Goal: Use online tool/utility: Utilize a website feature to perform a specific function

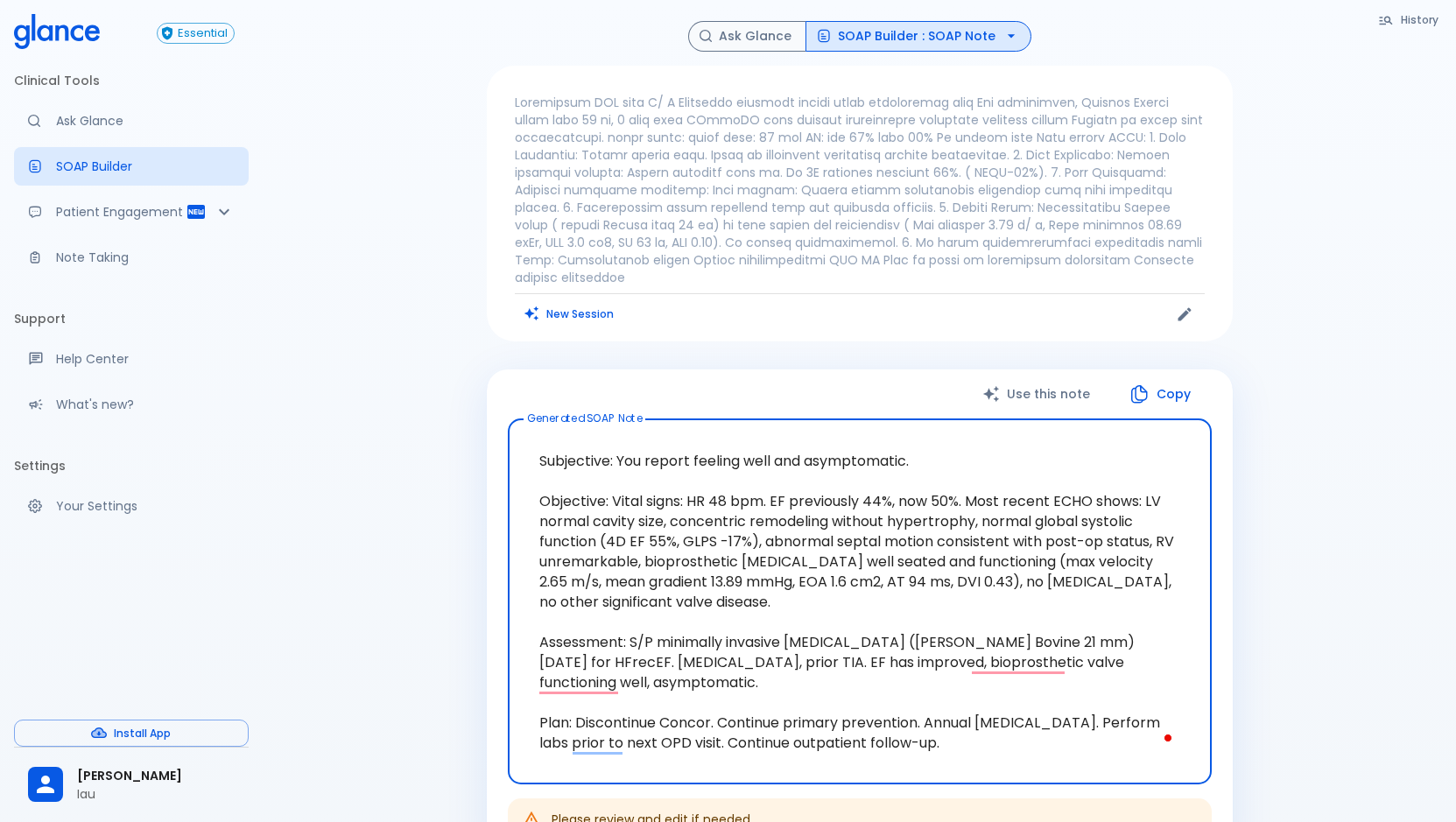
scroll to position [100, 0]
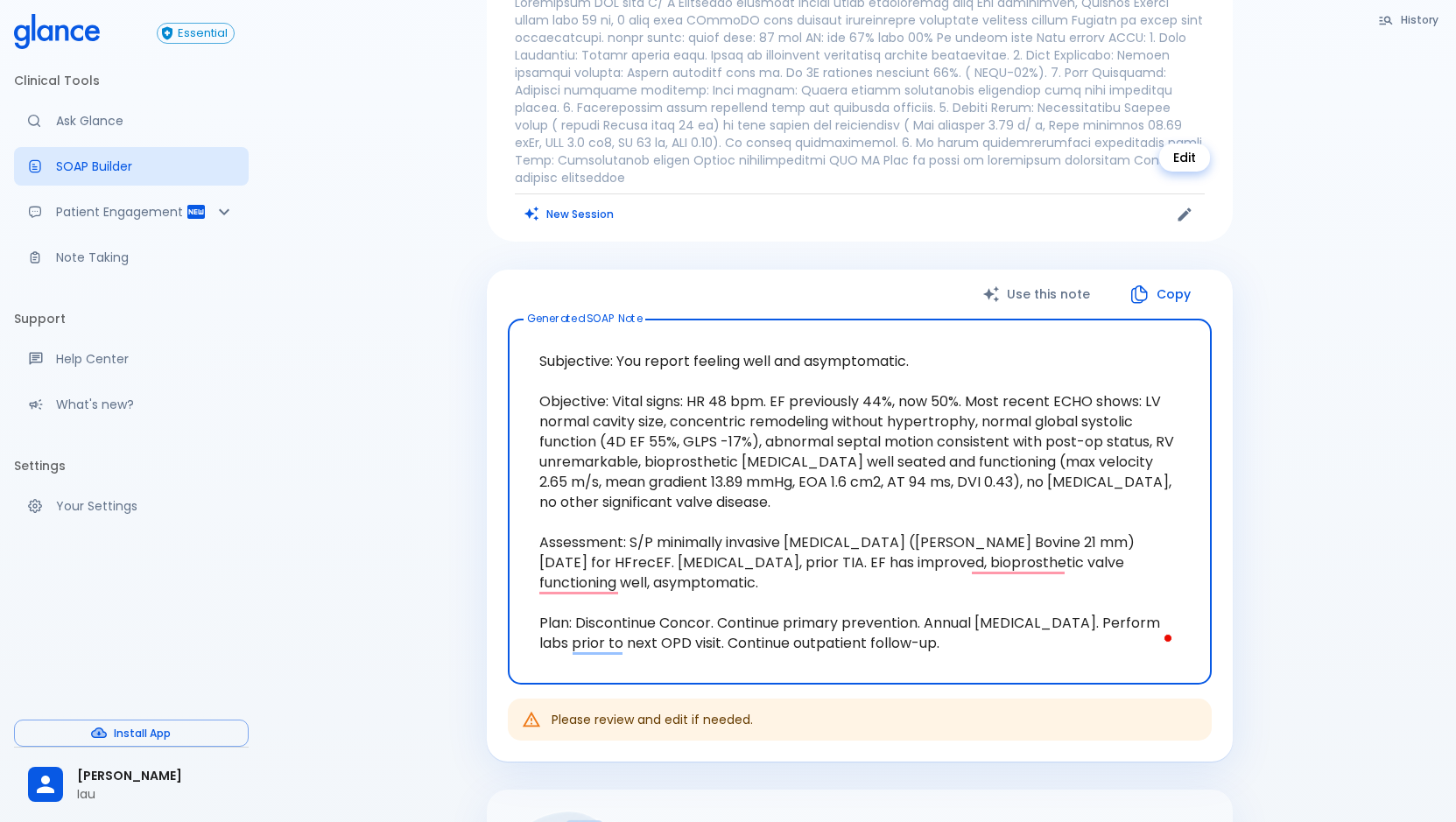
click at [1190, 206] on icon "Edit" at bounding box center [1184, 215] width 18 height 18
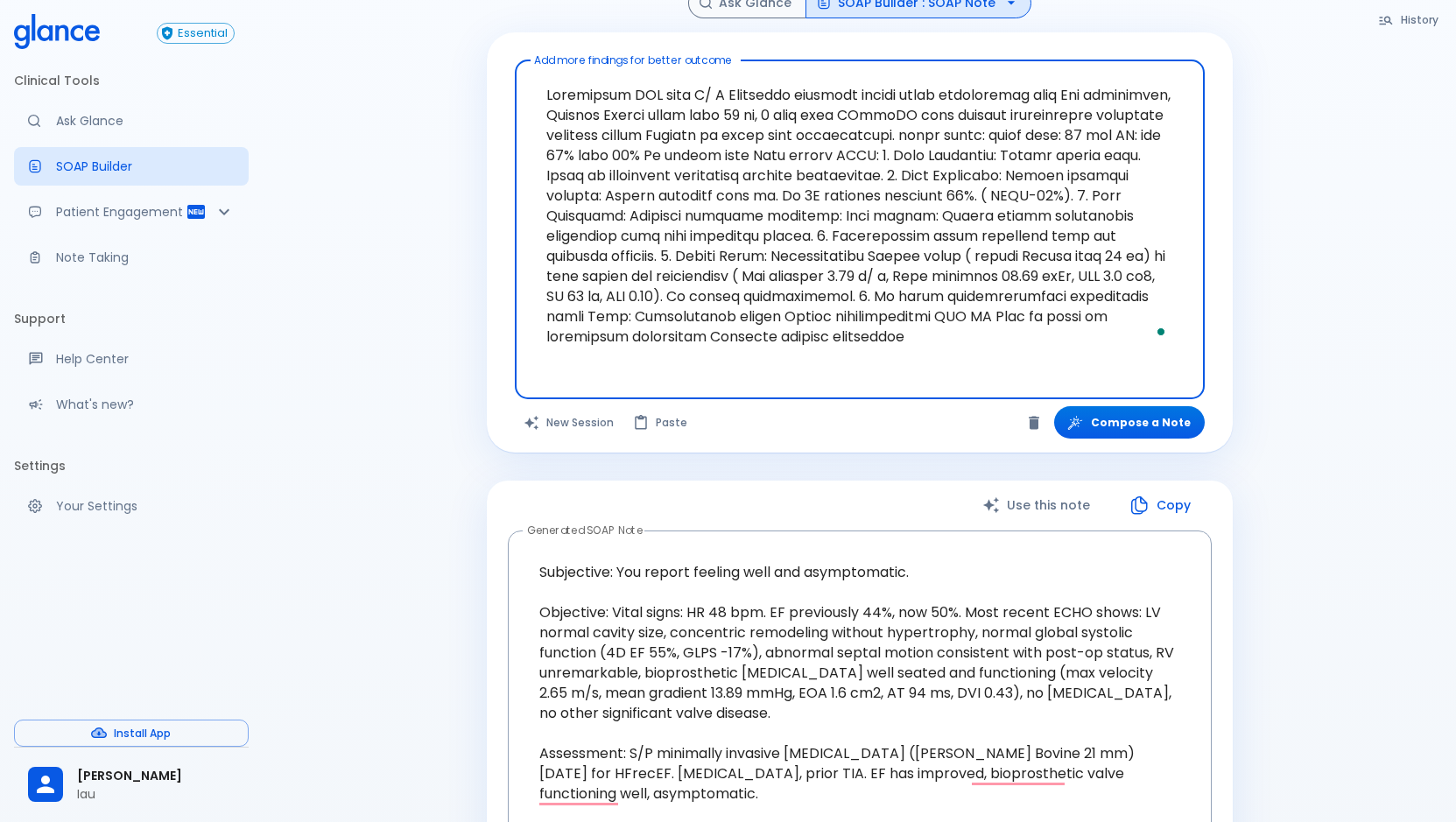
scroll to position [0, 0]
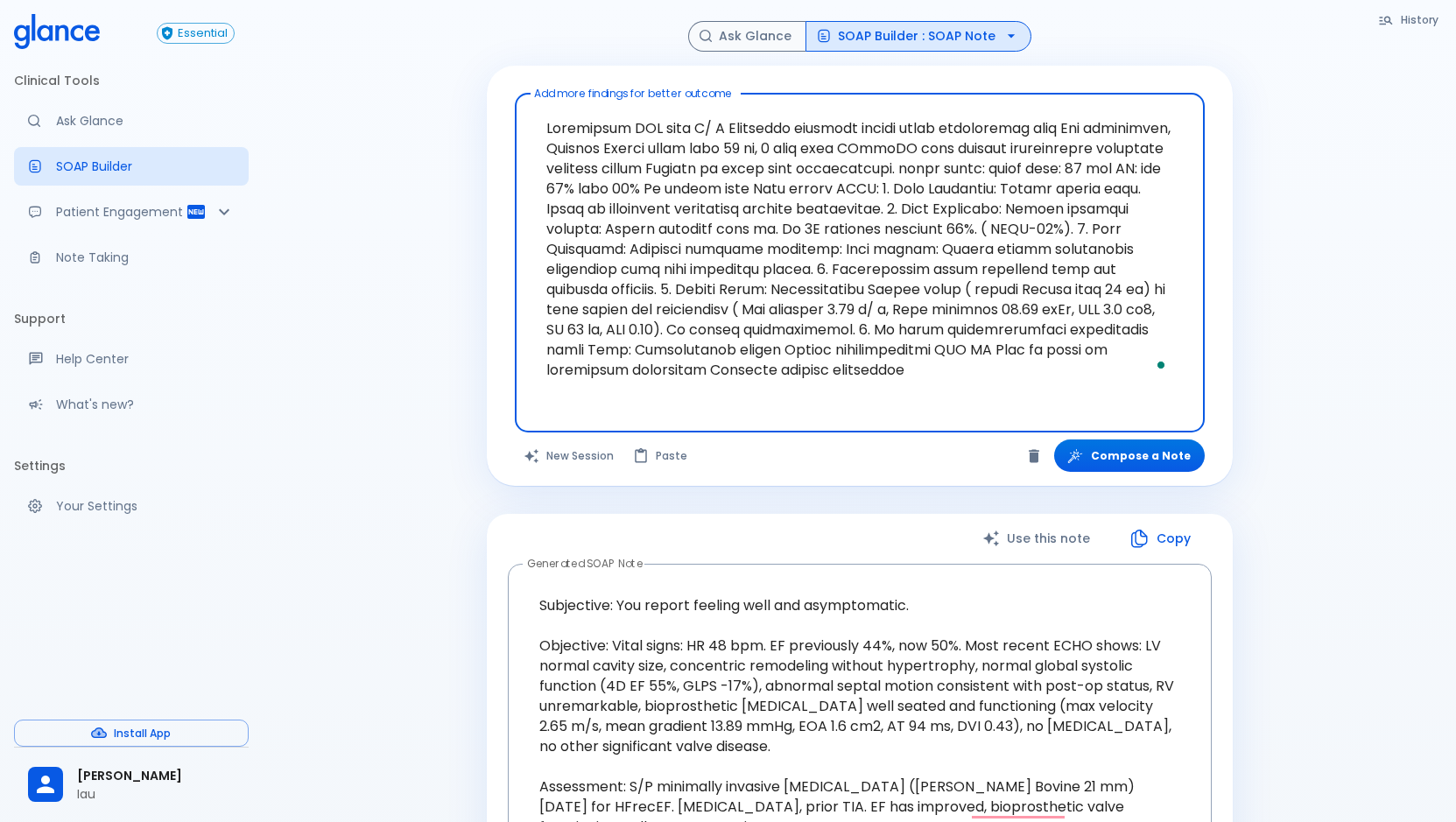
click at [916, 47] on button "SOAP Builder : SOAP Note" at bounding box center [918, 36] width 226 height 31
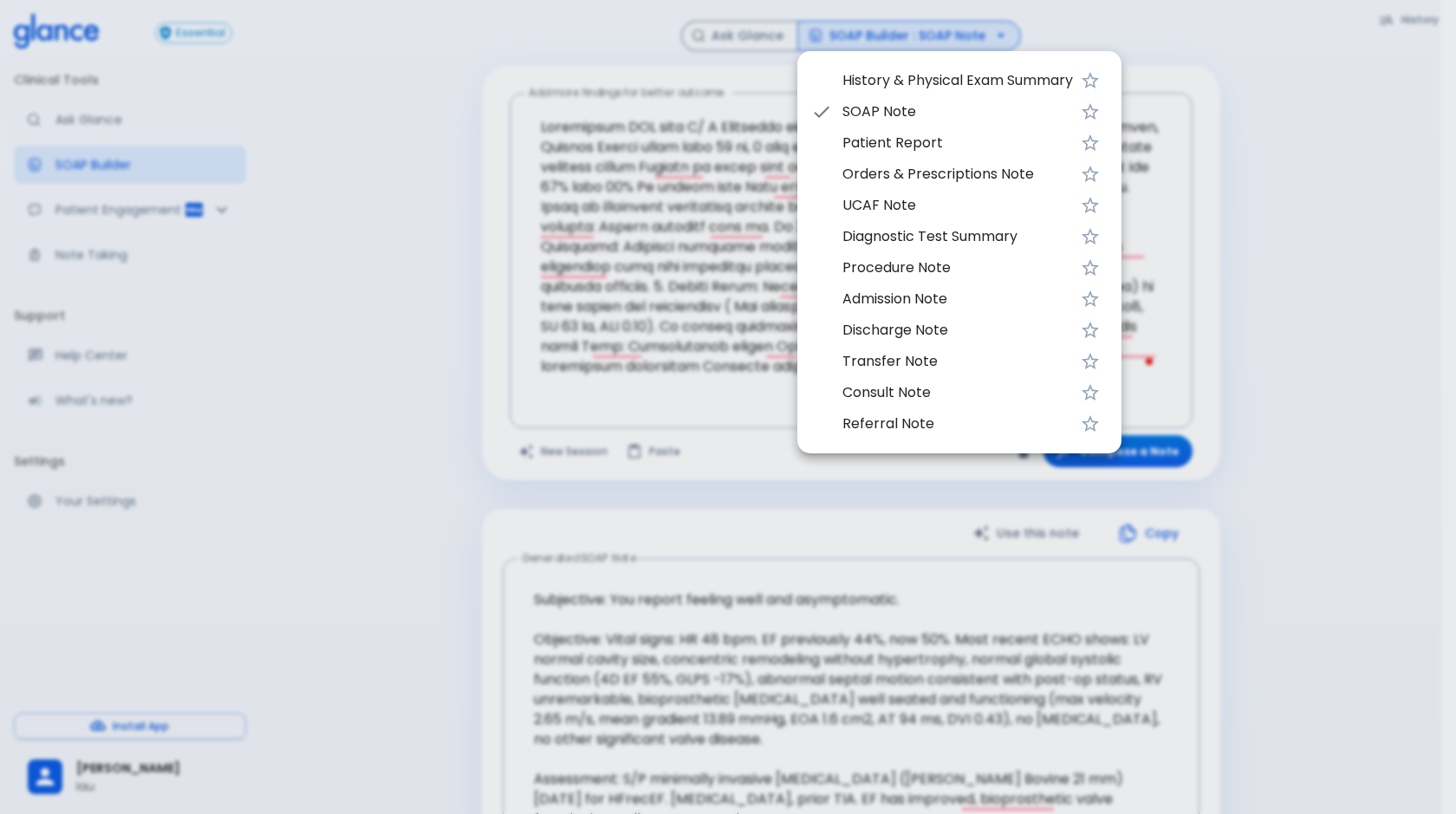
click at [887, 392] on span "Consult Note" at bounding box center [957, 393] width 231 height 21
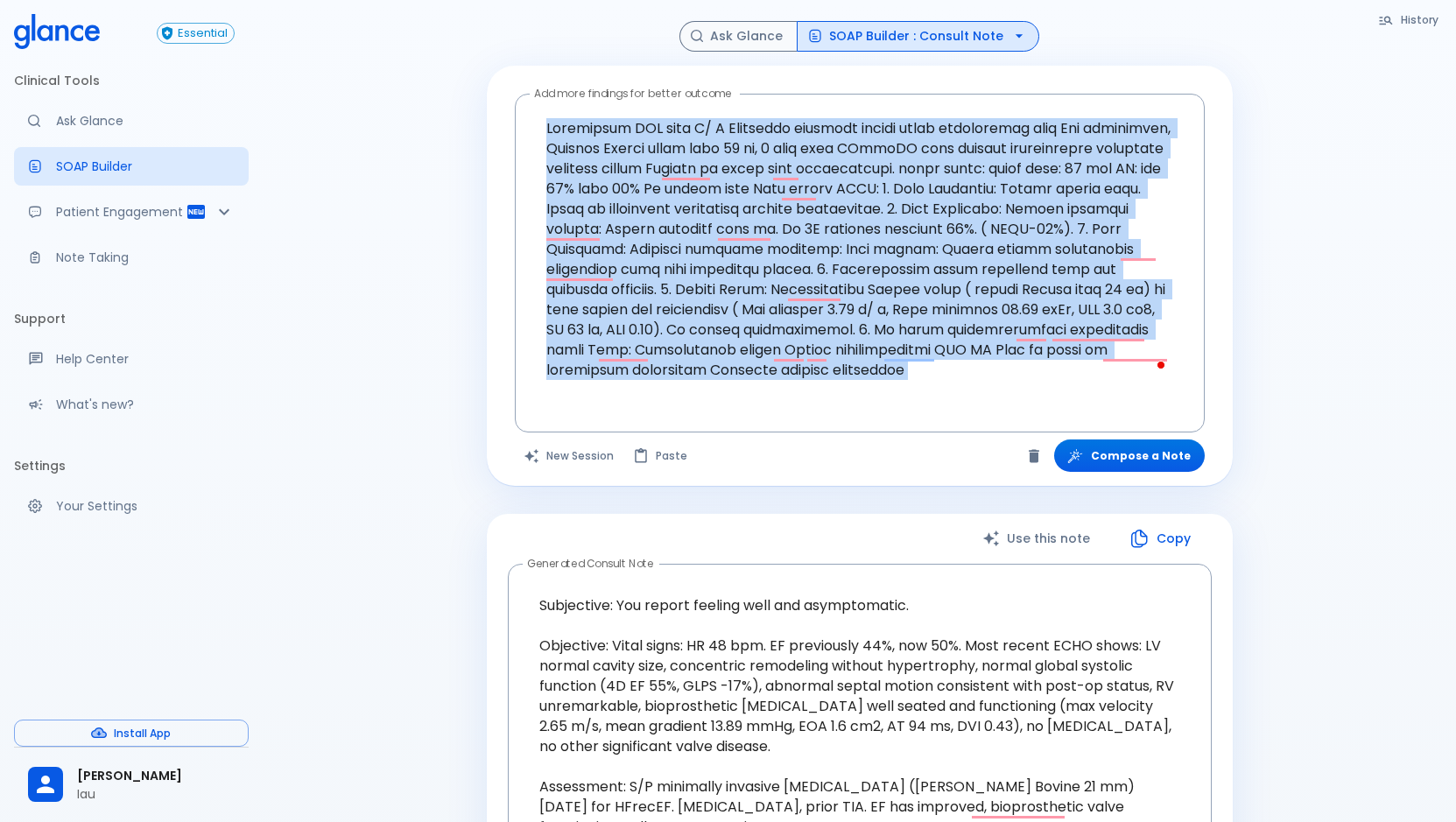
drag, startPoint x: 1097, startPoint y: 411, endPoint x: 368, endPoint y: 25, distance: 824.9
click at [368, 27] on div "History Ask Glance SOAP Builder : Consult Note Add more findings for better out…" at bounding box center [859, 681] width 1193 height 1363
click at [573, 449] on button "New Session" at bounding box center [569, 455] width 109 height 33
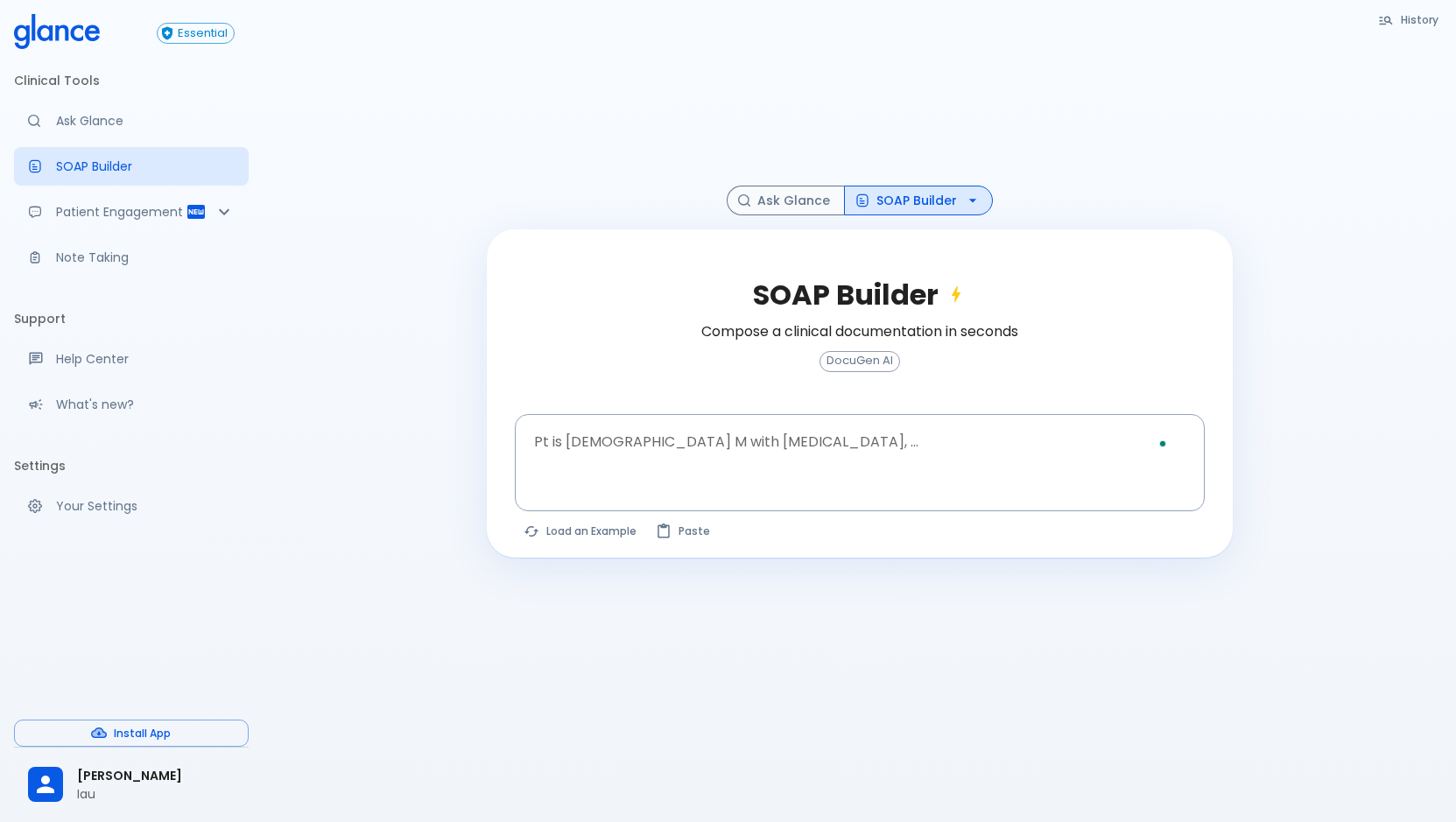
click at [931, 211] on button "SOAP Builder" at bounding box center [918, 200] width 149 height 31
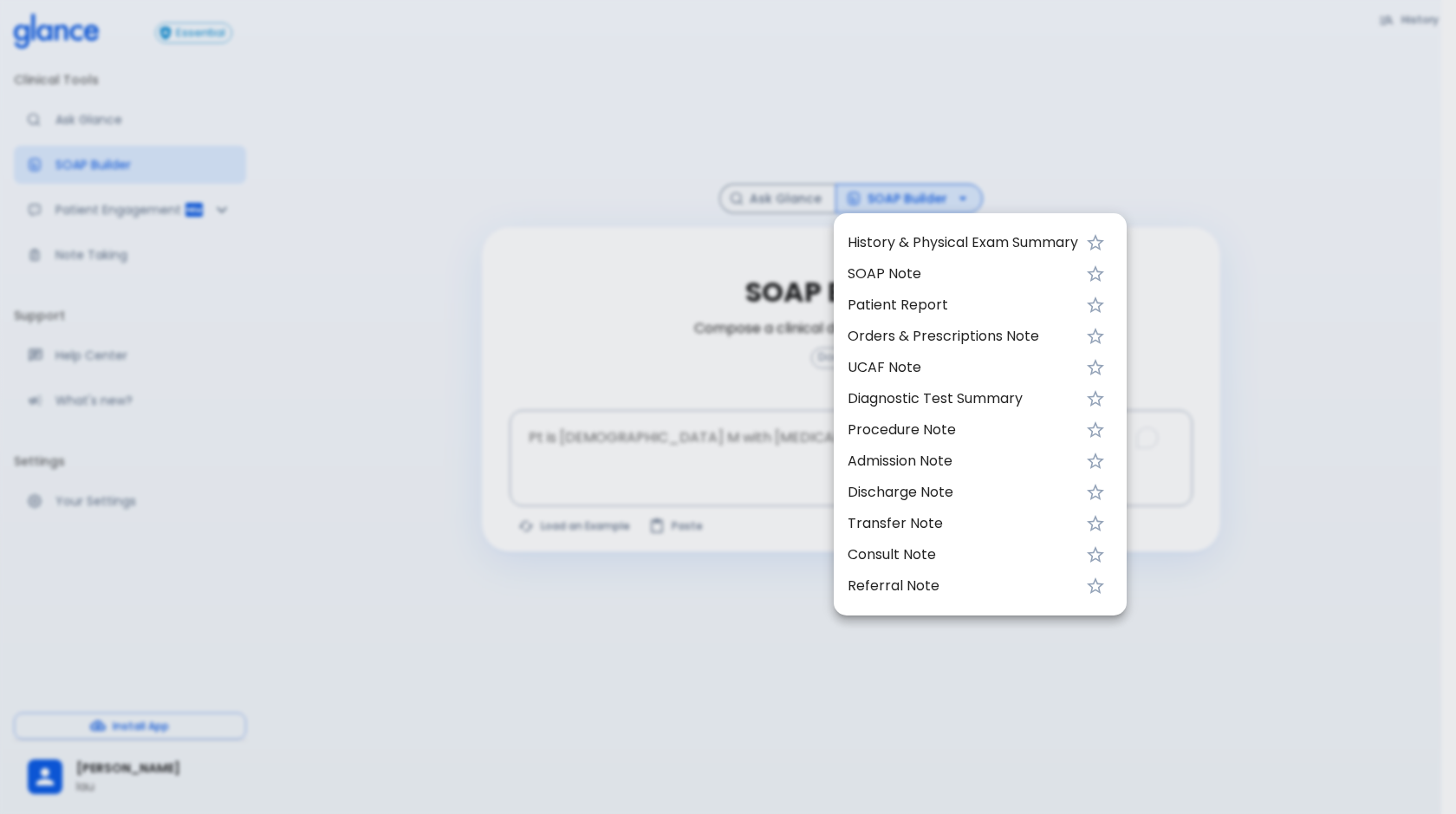
click at [918, 555] on span "Consult Note" at bounding box center [963, 555] width 231 height 21
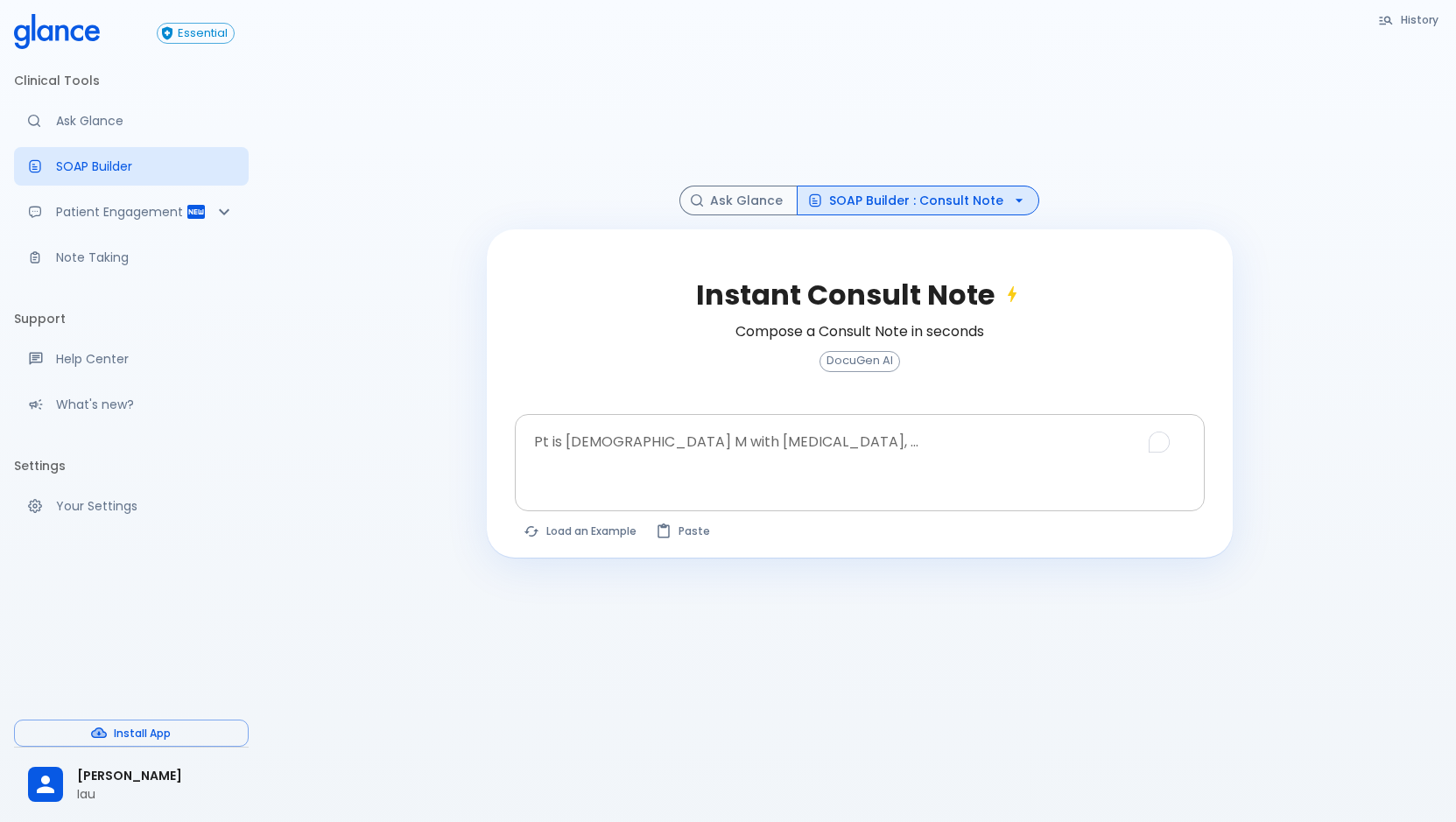
click at [681, 484] on div at bounding box center [861, 492] width 683 height 32
click at [702, 439] on textarea "Pt is [DEMOGRAPHIC_DATA] M with [MEDICAL_DATA], ..." at bounding box center [859, 448] width 666 height 55
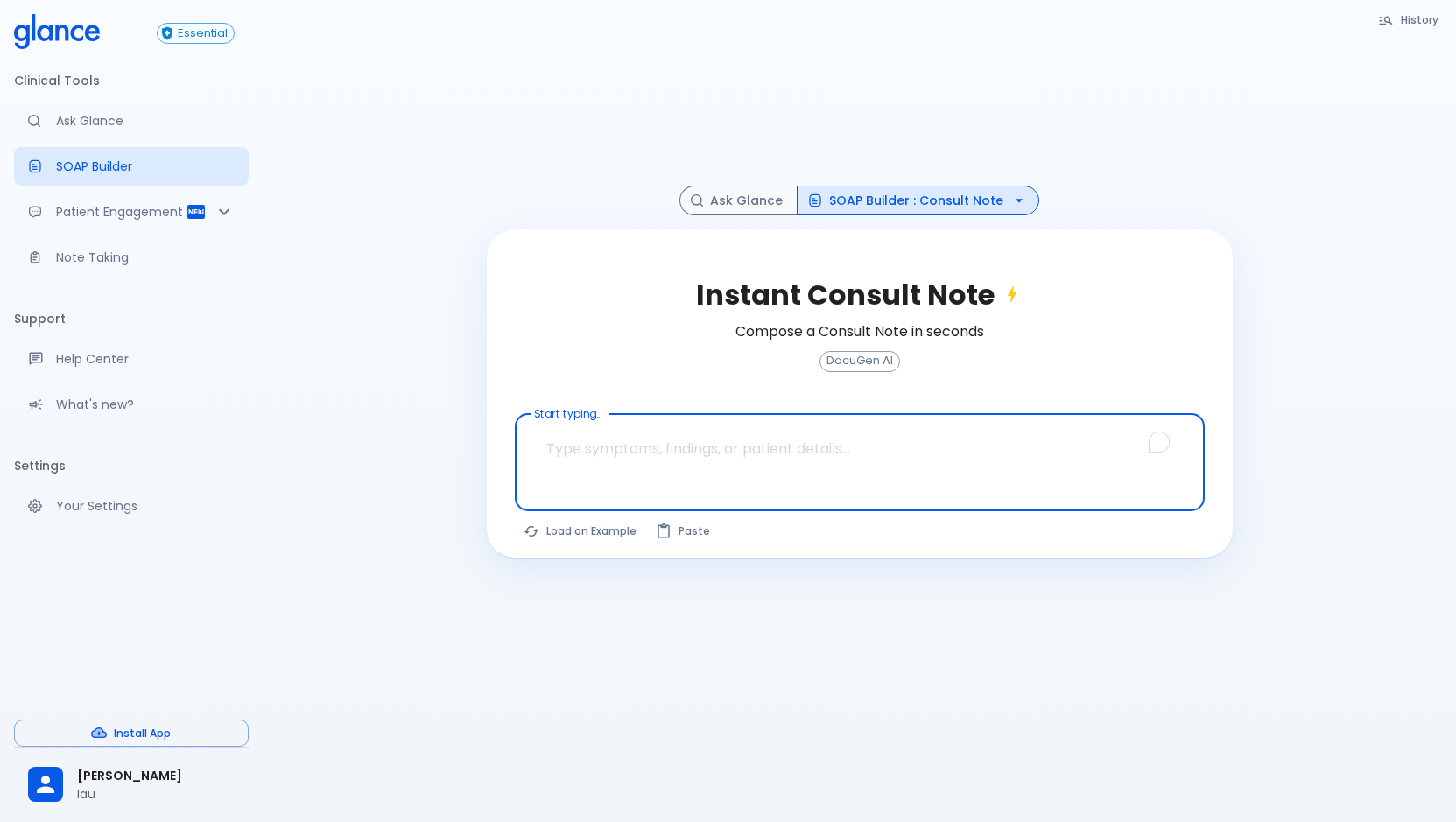
paste textarea "Cardiology OPD note Reason of consult : [MEDICAL_DATA] changes Preop for prosta…"
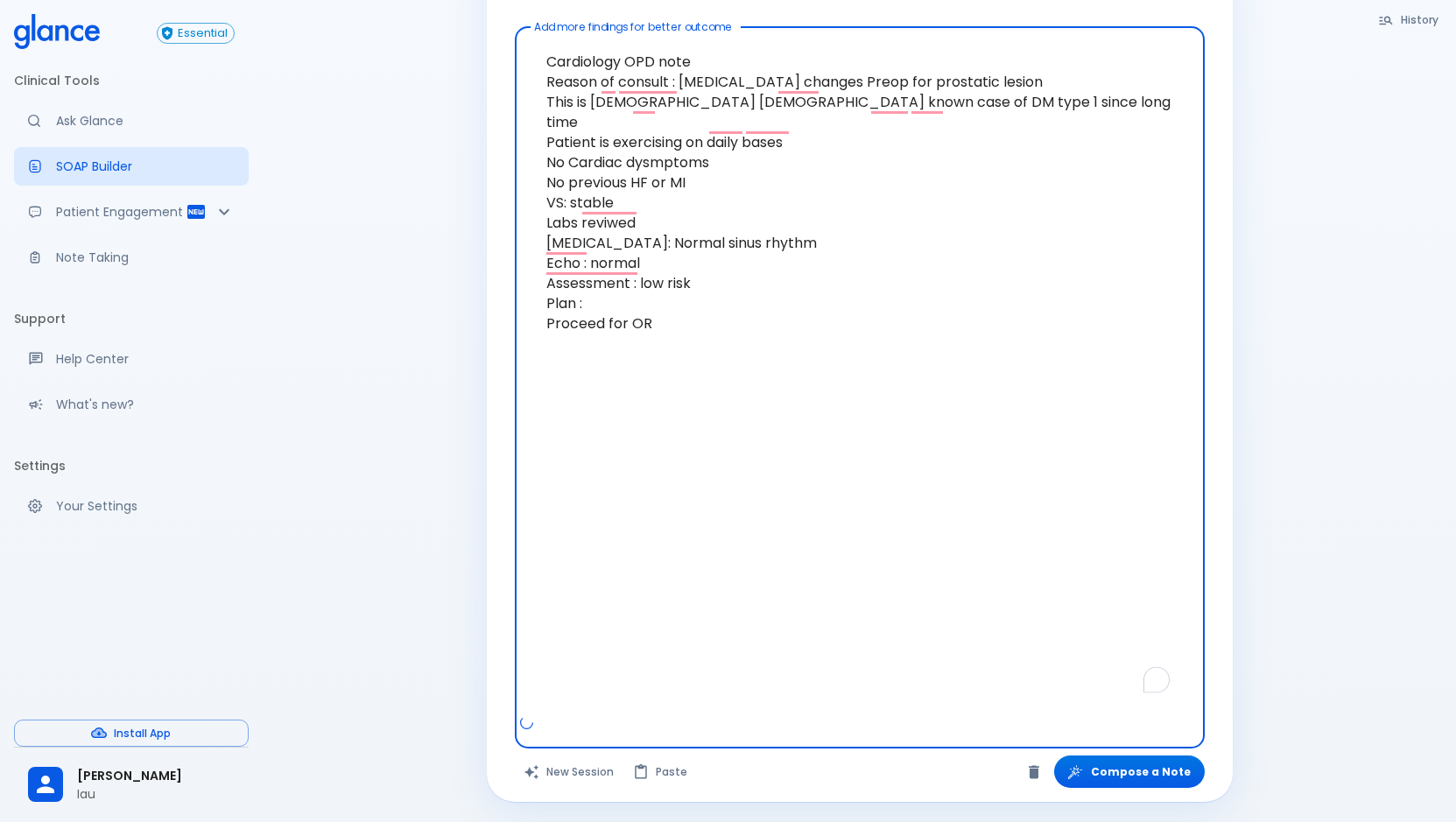
scroll to position [388, 0]
type textarea "Cardiology OPD note Reason of consult : [MEDICAL_DATA] changes Preop for prosta…"
click at [1158, 771] on button "Compose a Note" at bounding box center [1129, 770] width 150 height 33
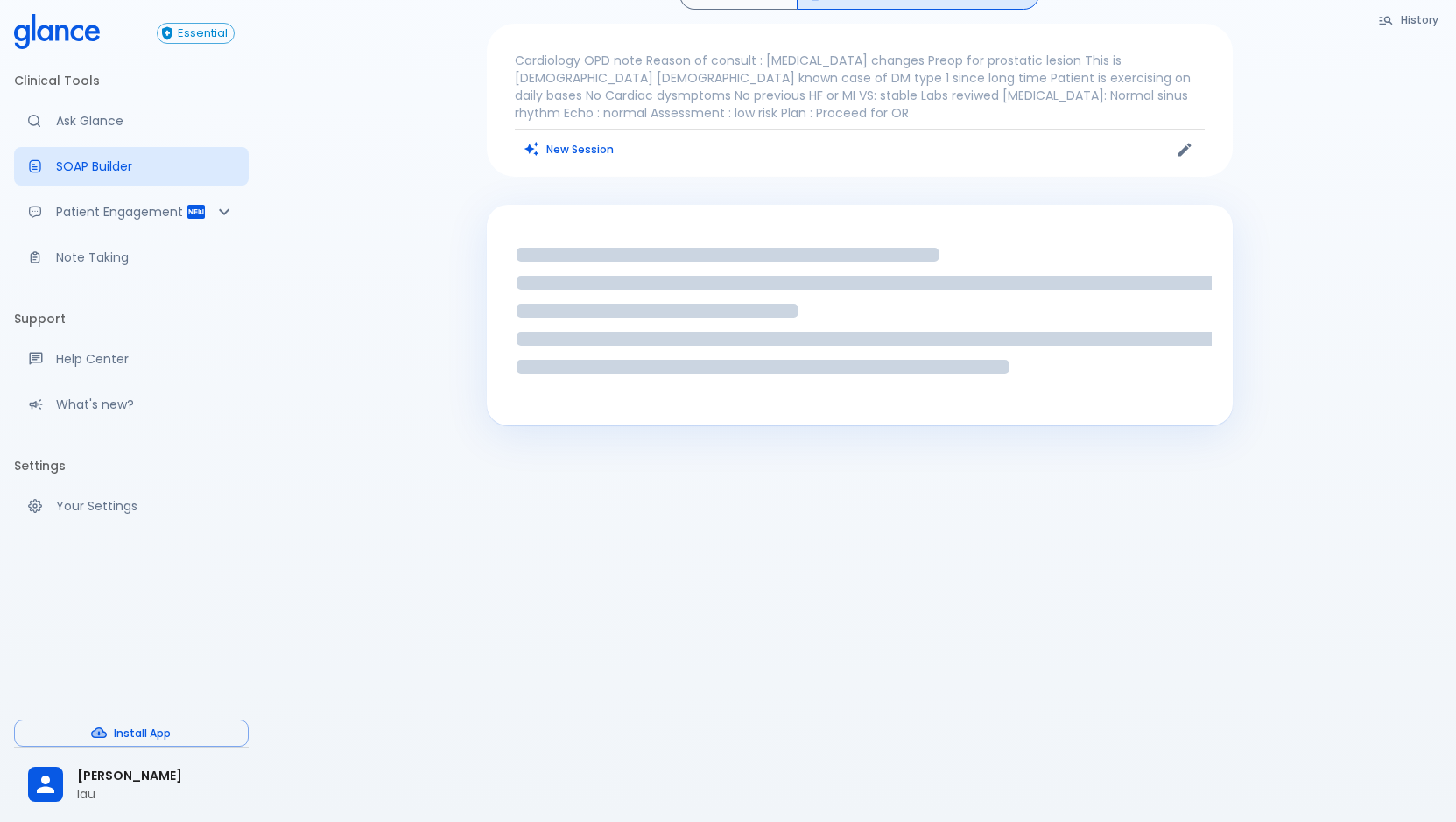
scroll to position [42, 0]
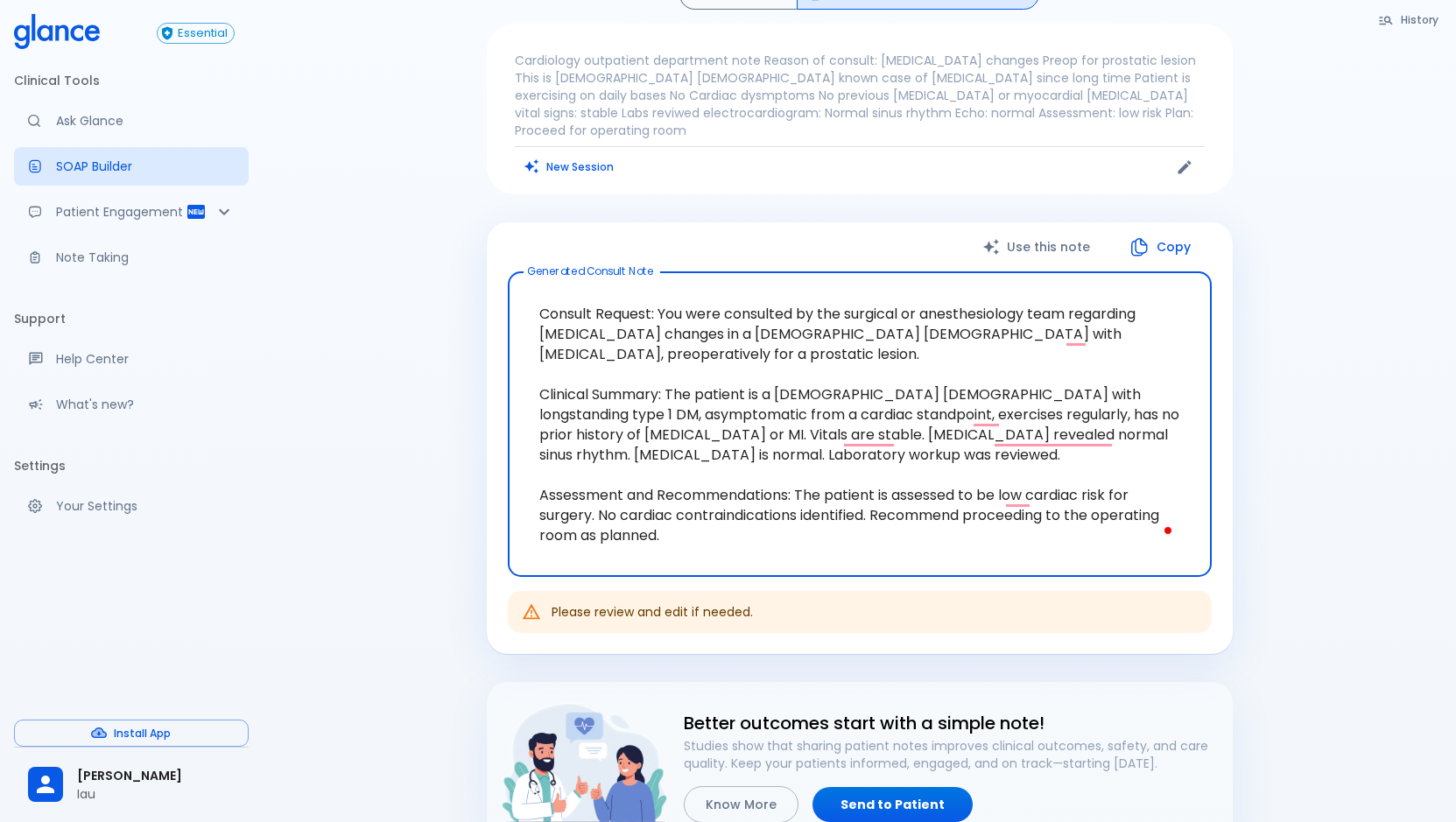
drag, startPoint x: 692, startPoint y: 531, endPoint x: 516, endPoint y: 286, distance: 301.7
click at [516, 286] on div "Consult Request: You were consulted by the surgical or anesthesiology team rega…" at bounding box center [860, 424] width 704 height 305
